Goal: Task Accomplishment & Management: Manage account settings

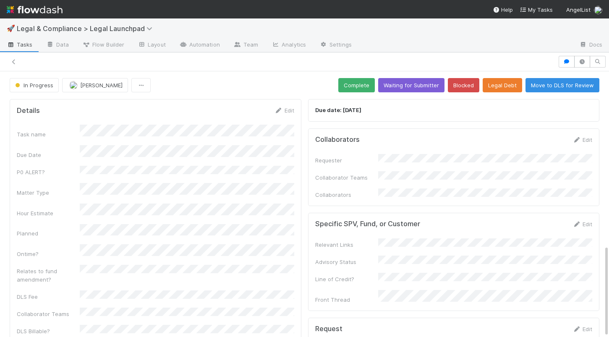
scroll to position [503, 0]
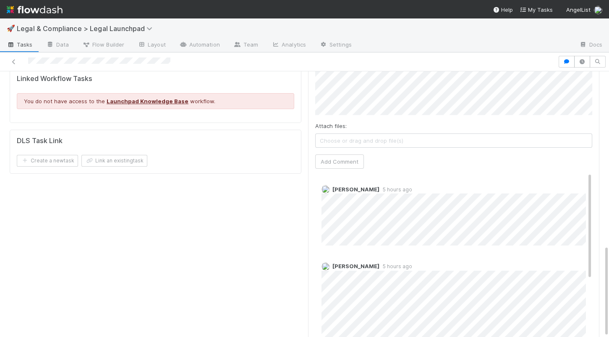
click at [46, 10] on img at bounding box center [35, 10] width 56 height 14
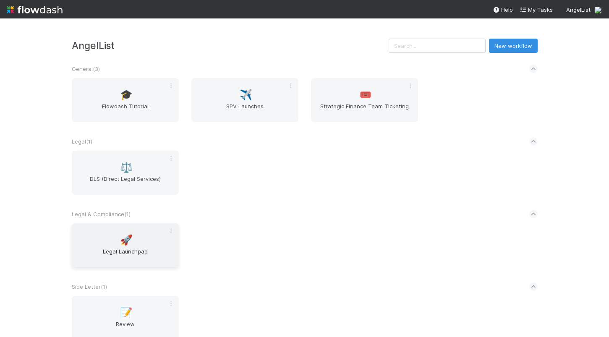
click at [121, 242] on span "🚀" at bounding box center [126, 240] width 13 height 11
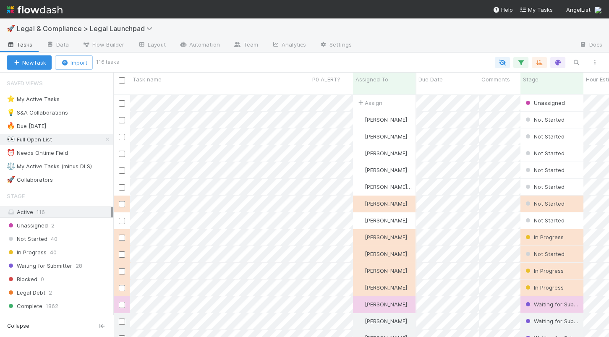
scroll to position [249, 495]
click at [87, 99] on div "⭐ My Active Tasks 20" at bounding box center [60, 99] width 107 height 10
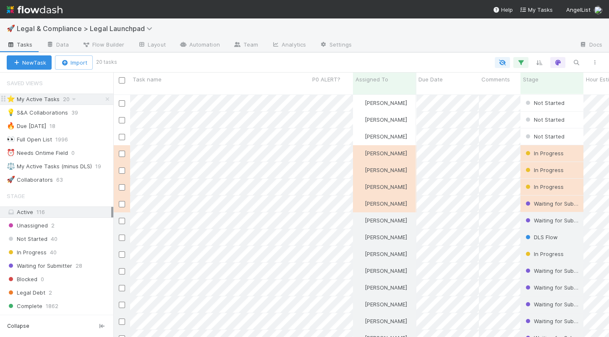
scroll to position [249, 495]
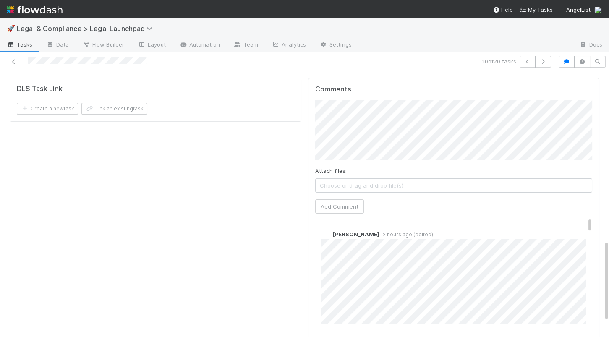
scroll to position [561, 0]
click at [16, 63] on icon at bounding box center [14, 61] width 8 height 5
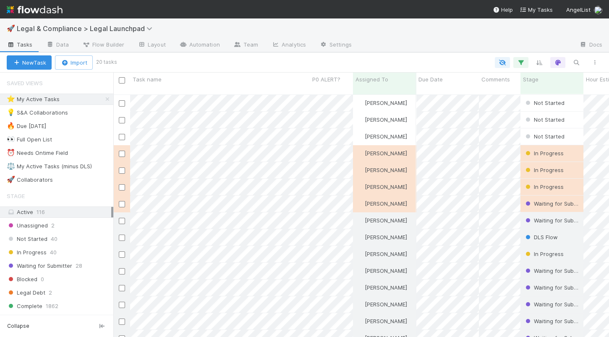
scroll to position [249, 495]
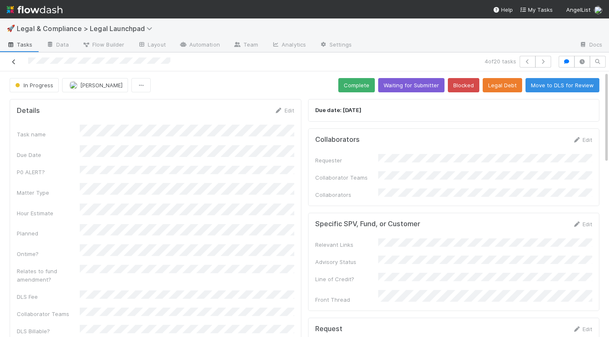
click at [15, 62] on icon at bounding box center [14, 61] width 8 height 5
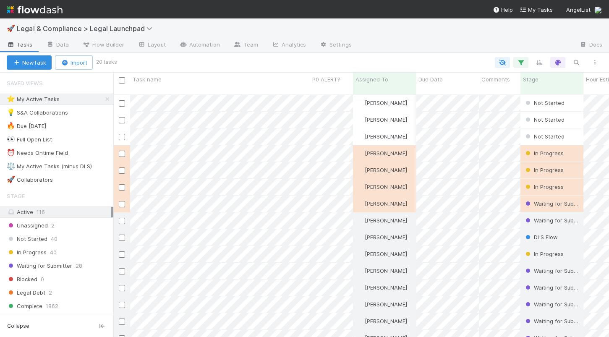
scroll to position [249, 495]
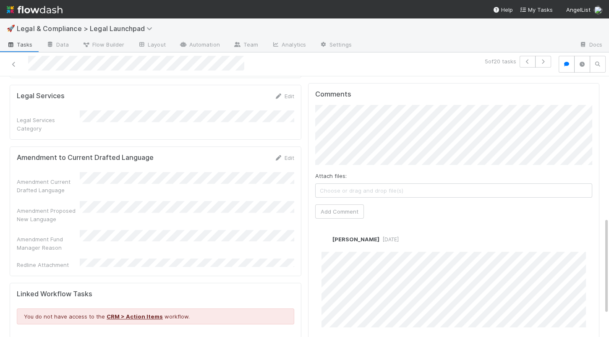
scroll to position [378, 0]
click at [329, 206] on button "Add Comment" at bounding box center [339, 213] width 49 height 14
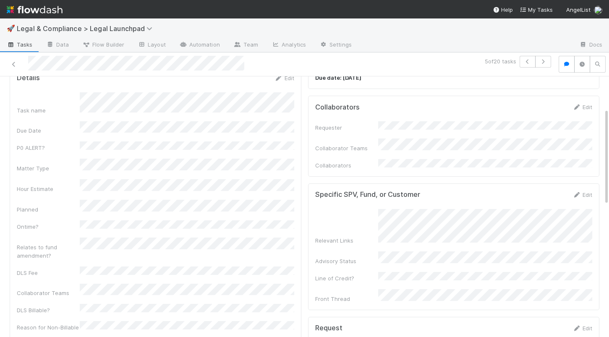
scroll to position [0, 0]
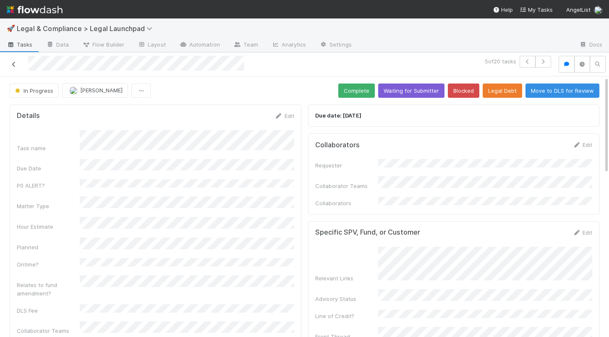
click at [13, 63] on icon at bounding box center [14, 64] width 8 height 5
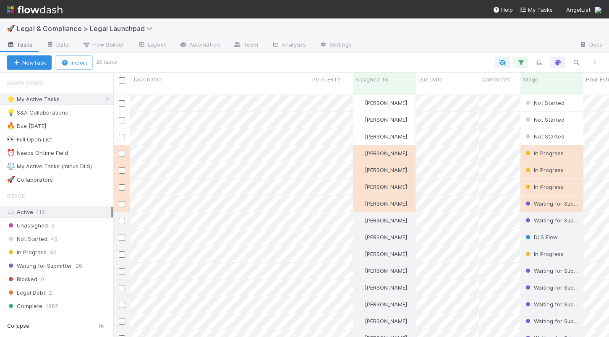
scroll to position [249, 495]
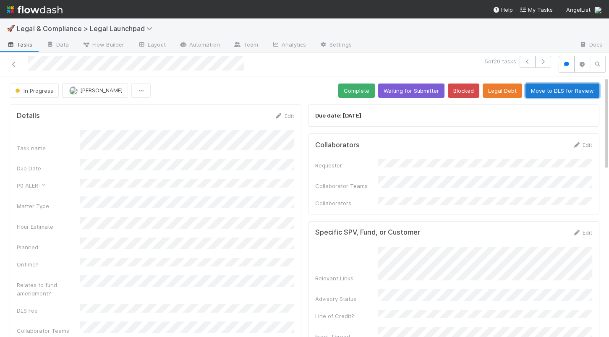
click at [583, 94] on button "Move to DLS for Review" at bounding box center [563, 91] width 74 height 14
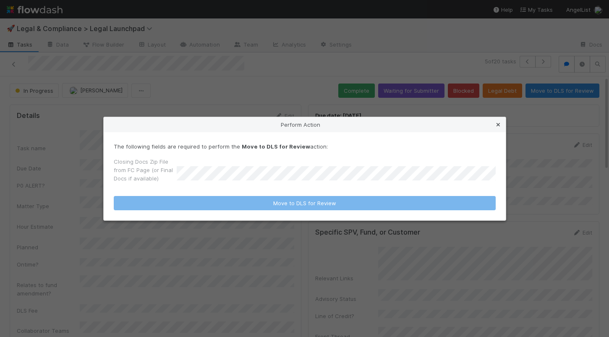
click at [499, 125] on icon at bounding box center [498, 124] width 8 height 5
click at [499, 125] on div "Due date: 8/12/2025" at bounding box center [454, 116] width 292 height 23
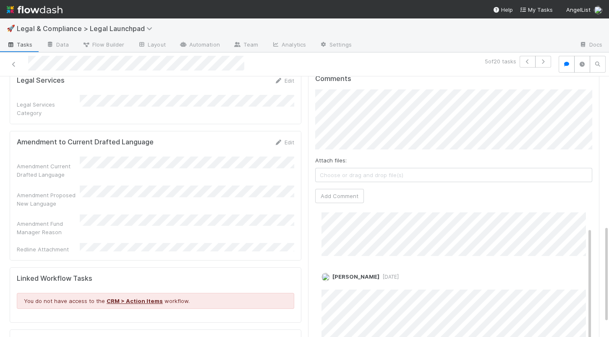
scroll to position [378, 0]
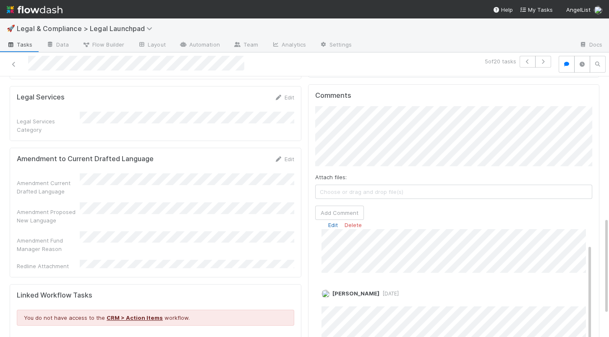
click at [332, 222] on link "Edit" at bounding box center [333, 225] width 10 height 7
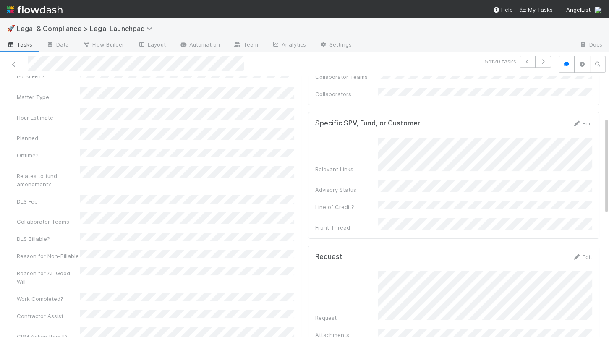
scroll to position [0, 0]
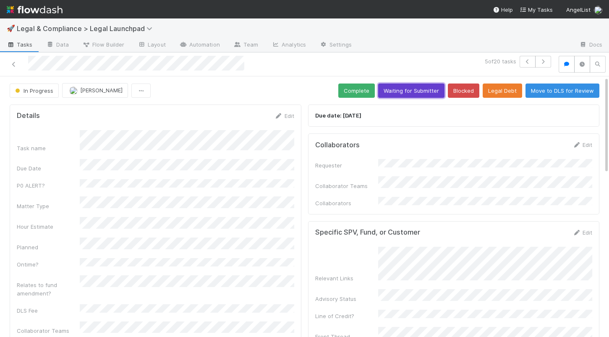
click at [424, 93] on button "Waiting for Submitter" at bounding box center [411, 91] width 66 height 14
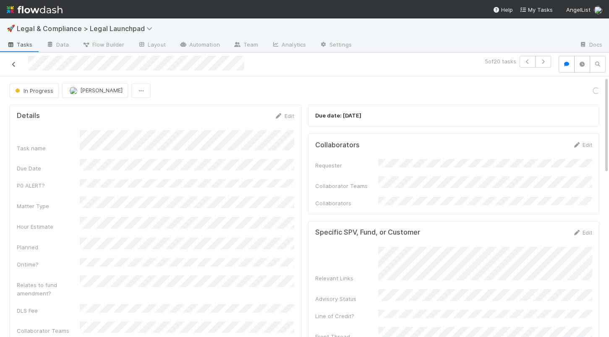
click at [13, 63] on icon at bounding box center [14, 64] width 8 height 5
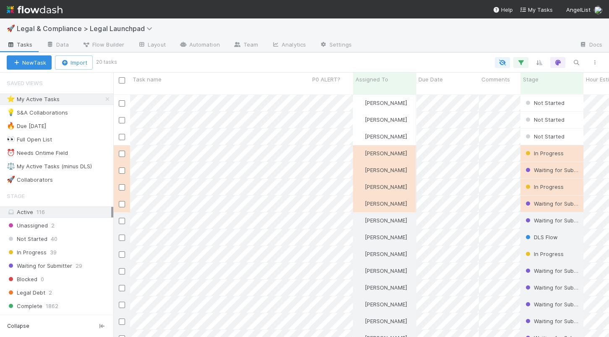
scroll to position [249, 495]
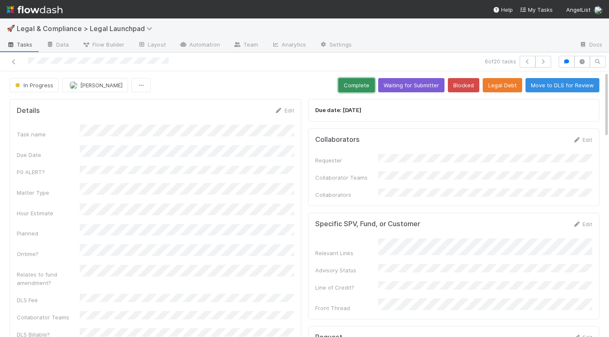
click at [365, 85] on button "Complete" at bounding box center [356, 85] width 37 height 14
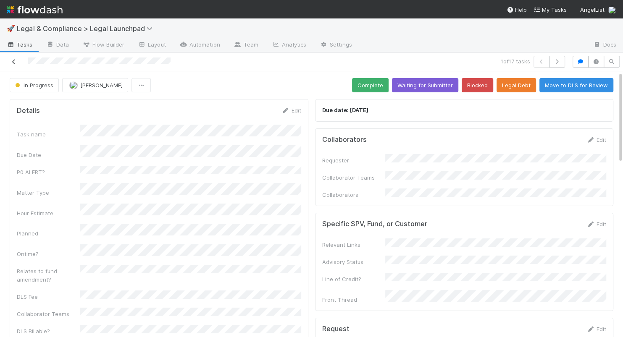
click at [14, 61] on icon at bounding box center [14, 61] width 8 height 5
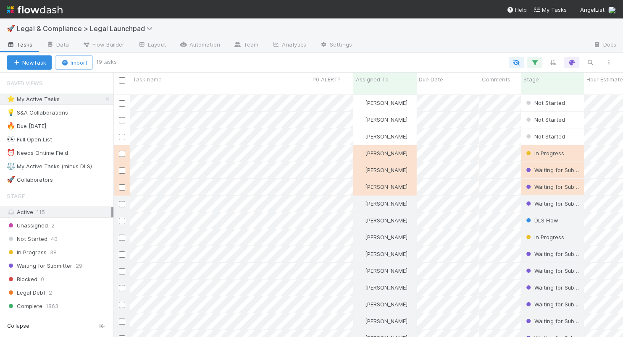
scroll to position [249, 509]
click at [219, 92] on div at bounding box center [311, 168] width 623 height 337
click at [156, 111] on div at bounding box center [311, 168] width 623 height 337
click at [162, 123] on div at bounding box center [311, 168] width 623 height 337
click at [254, 98] on div at bounding box center [311, 168] width 623 height 337
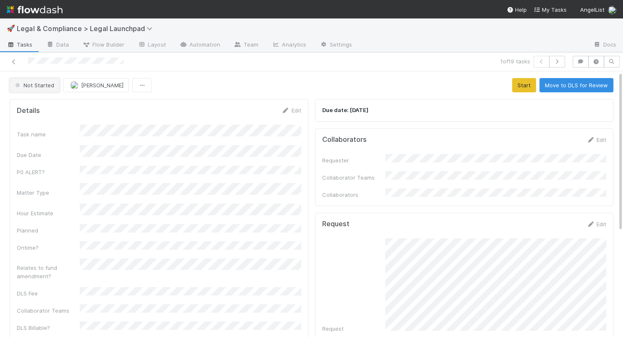
click at [21, 87] on span "Not Started" at bounding box center [33, 85] width 41 height 7
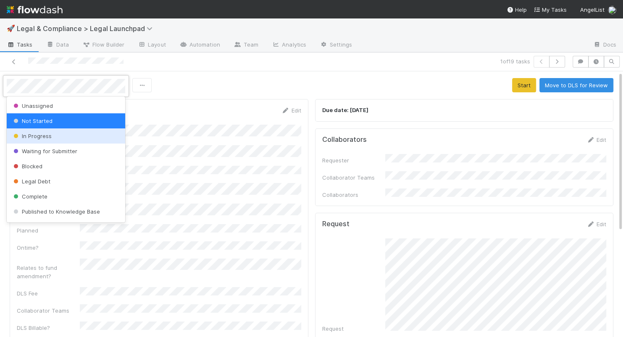
click at [35, 138] on span "In Progress" at bounding box center [32, 136] width 40 height 7
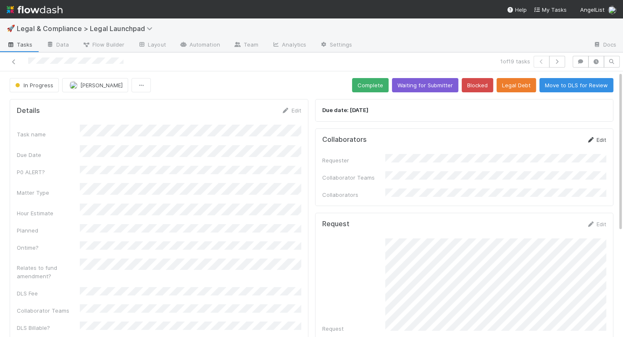
click at [599, 139] on link "Edit" at bounding box center [596, 139] width 20 height 7
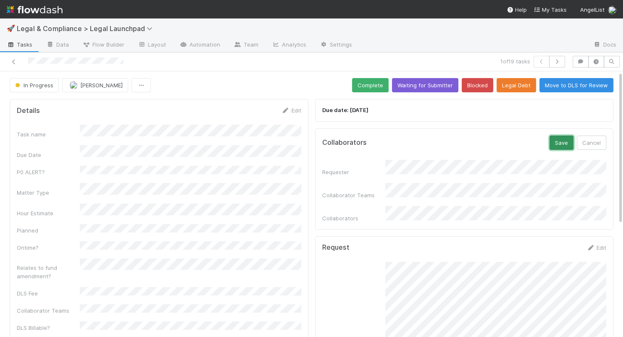
click at [561, 136] on button "Save" at bounding box center [561, 143] width 24 height 14
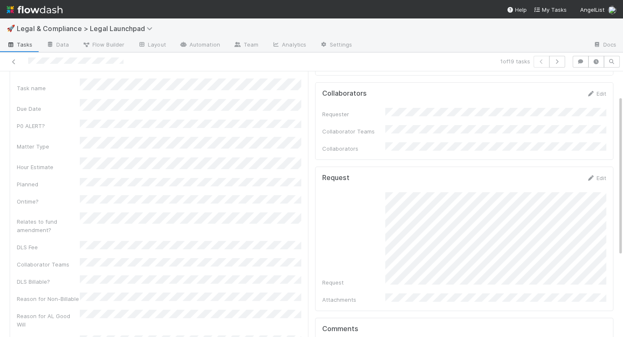
scroll to position [48, 0]
click at [9, 62] on div at bounding box center [145, 62] width 284 height 12
click at [13, 62] on icon at bounding box center [14, 61] width 8 height 5
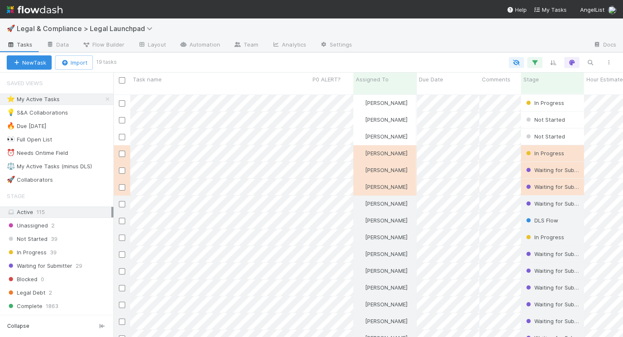
scroll to position [249, 509]
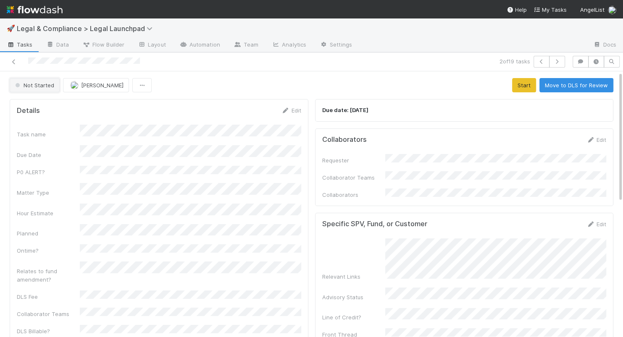
click at [44, 89] on button "Not Started" at bounding box center [35, 85] width 50 height 14
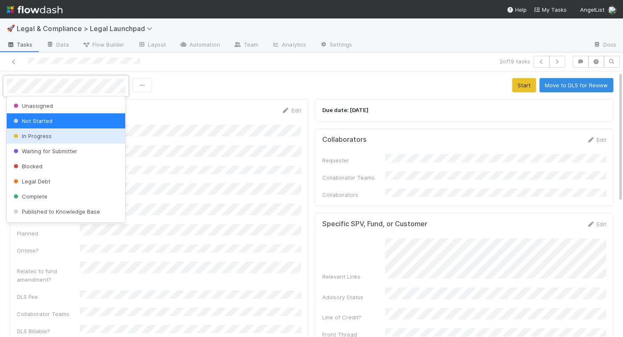
click at [45, 142] on div "In Progress" at bounding box center [66, 135] width 118 height 15
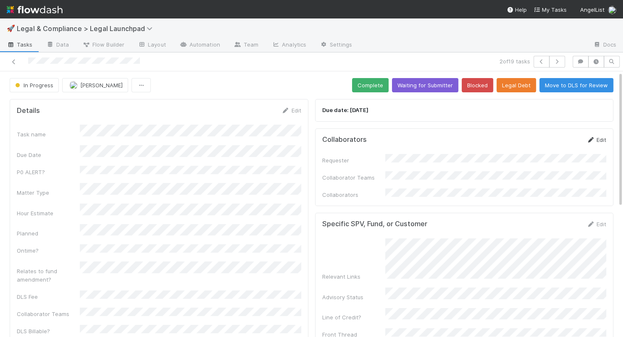
click at [602, 138] on link "Edit" at bounding box center [596, 139] width 20 height 7
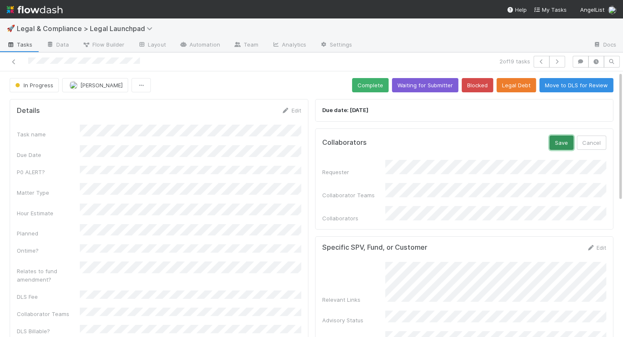
click at [561, 144] on button "Save" at bounding box center [561, 143] width 24 height 14
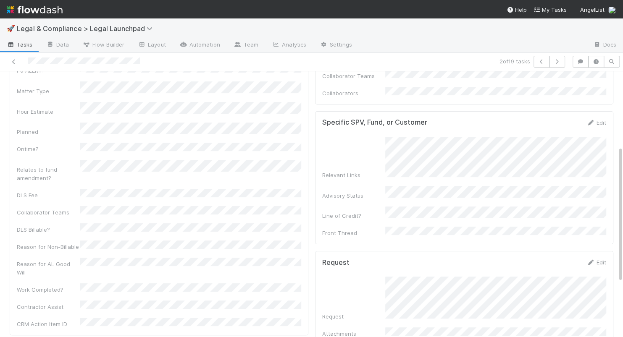
scroll to position [252, 0]
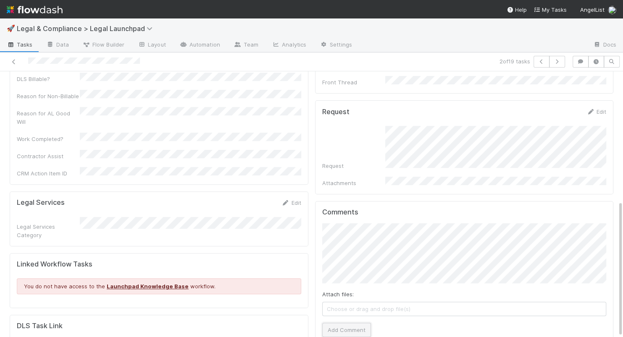
click at [352, 323] on button "Add Comment" at bounding box center [346, 330] width 49 height 14
click at [14, 62] on icon at bounding box center [14, 61] width 8 height 5
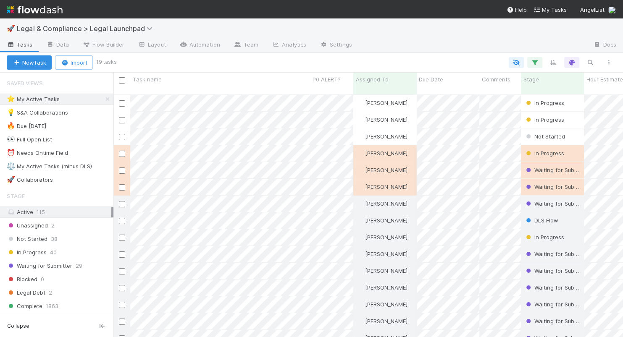
scroll to position [249, 509]
click at [271, 129] on div at bounding box center [311, 168] width 623 height 337
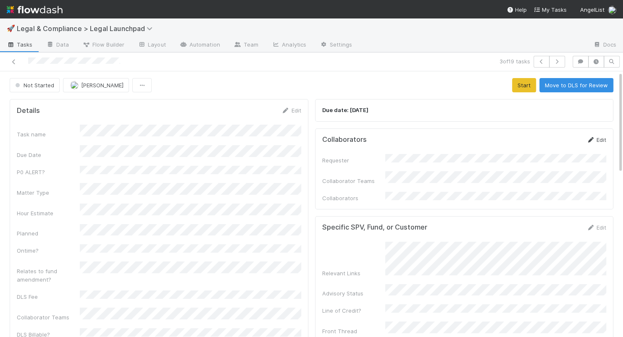
click at [602, 140] on link "Edit" at bounding box center [596, 139] width 20 height 7
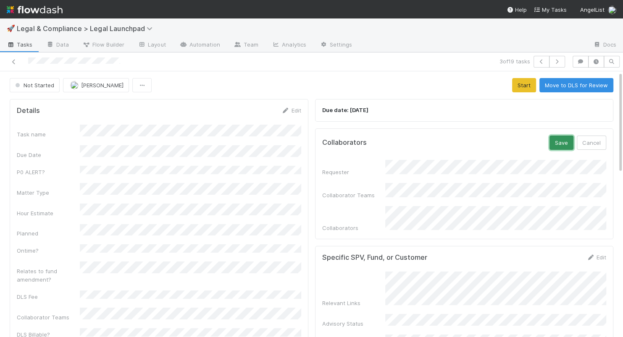
click at [558, 141] on button "Save" at bounding box center [561, 143] width 24 height 14
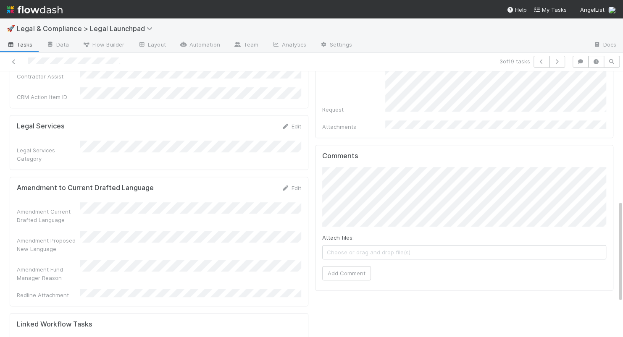
scroll to position [336, 0]
click at [387, 191] on span "Catherine Nguyen" at bounding box center [371, 191] width 42 height 7
click at [350, 266] on button "Add Comment" at bounding box center [346, 273] width 49 height 14
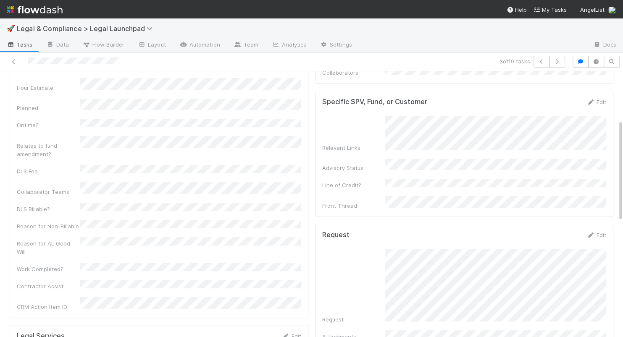
scroll to position [0, 0]
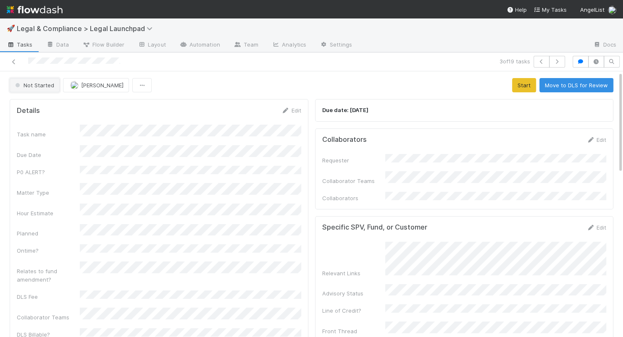
click at [44, 88] on span "Not Started" at bounding box center [33, 85] width 41 height 7
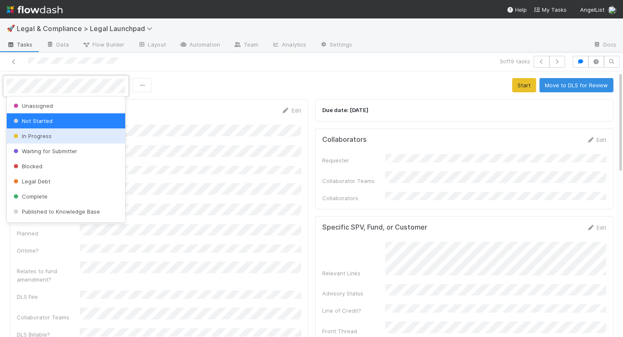
click at [53, 136] on div "In Progress" at bounding box center [66, 135] width 118 height 15
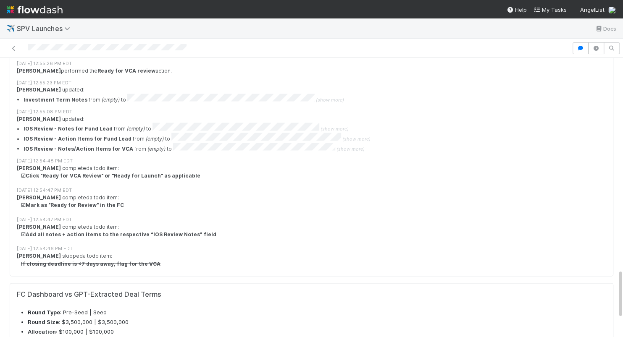
scroll to position [1288, 0]
